Goal: Information Seeking & Learning: Learn about a topic

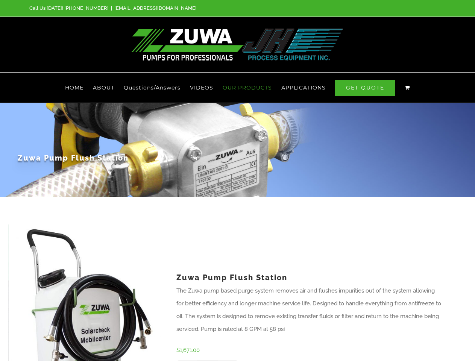
click at [237, 181] on div "Zuwa Pump Flush Station" at bounding box center [238, 150] width 440 height 94
click at [248, 88] on span "OUR PRODUCTS" at bounding box center [247, 87] width 49 height 5
click at [303, 88] on span "APPLICATIONS" at bounding box center [303, 87] width 44 height 5
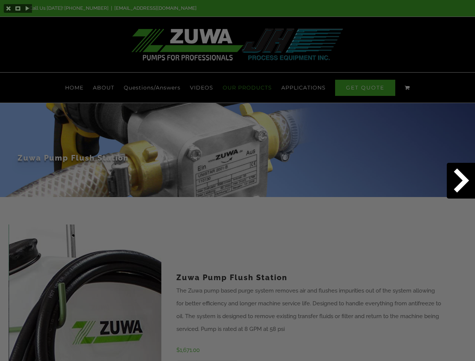
click at [14, 346] on div at bounding box center [237, 343] width 475 height 38
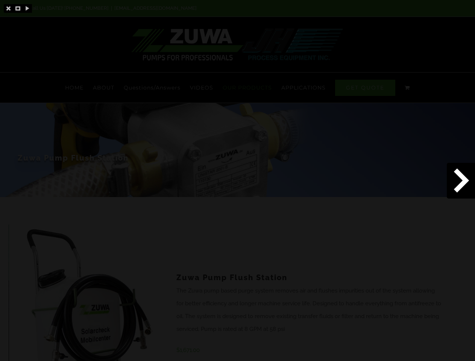
click at [156, 346] on div at bounding box center [237, 343] width 475 height 38
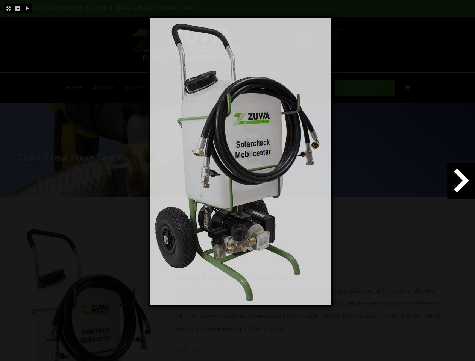
click at [187, 361] on div at bounding box center [237, 343] width 475 height 38
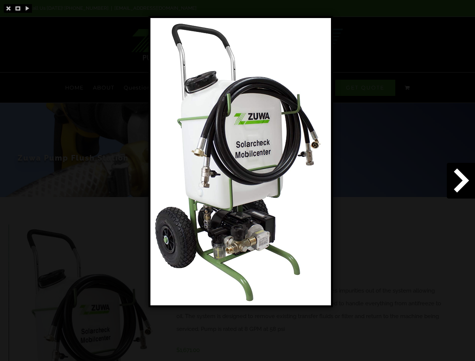
click at [228, 361] on div at bounding box center [237, 343] width 475 height 38
